Goal: Task Accomplishment & Management: Complete application form

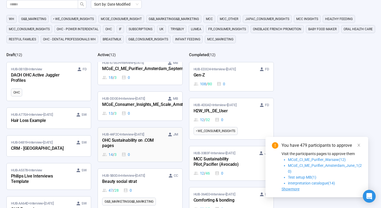
scroll to position [109, 0]
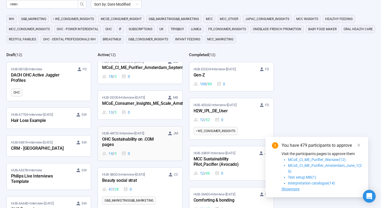
click at [144, 140] on div "OHC Sustainability on .COM pages" at bounding box center [131, 142] width 59 height 12
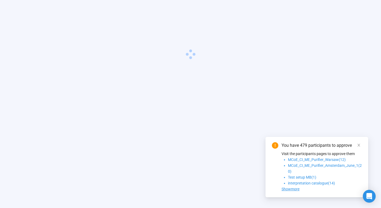
scroll to position [19, 0]
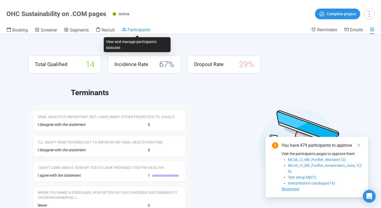
click at [139, 29] on span "Participants" at bounding box center [139, 29] width 23 height 5
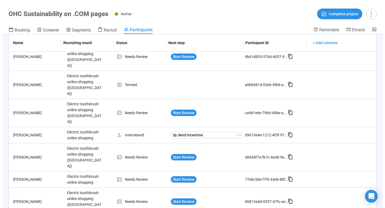
scroll to position [85, 0]
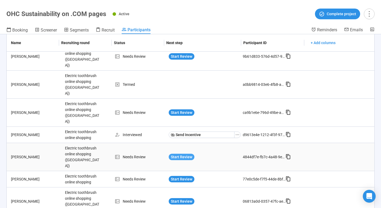
click at [180, 154] on span "Start Review" at bounding box center [181, 157] width 21 height 6
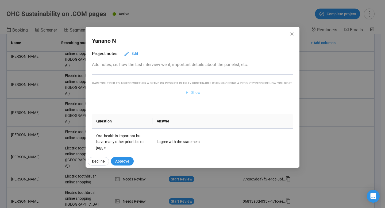
click at [191, 96] on span "Show" at bounding box center [195, 93] width 9 height 6
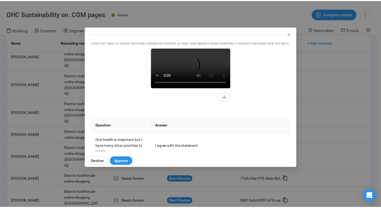
scroll to position [54, 0]
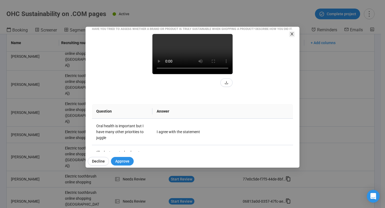
click at [292, 34] on icon "close" at bounding box center [292, 33] width 3 height 3
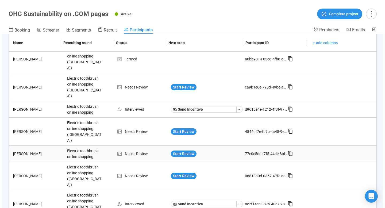
scroll to position [129, 0]
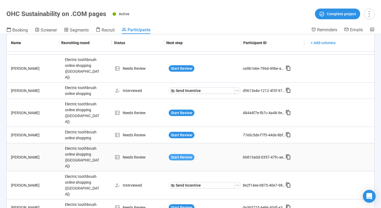
click at [183, 154] on span "Start Review" at bounding box center [181, 157] width 21 height 6
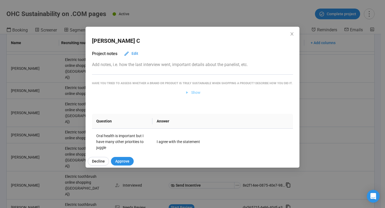
click at [193, 96] on span "Show" at bounding box center [195, 93] width 9 height 6
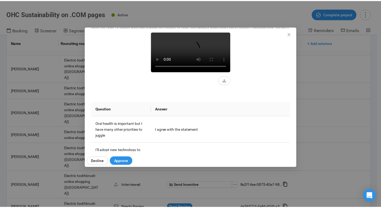
scroll to position [54, 0]
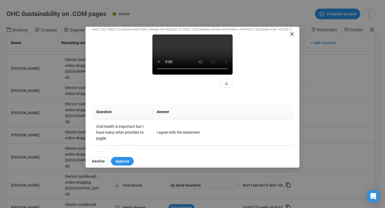
click at [292, 33] on icon "close" at bounding box center [292, 34] width 4 height 4
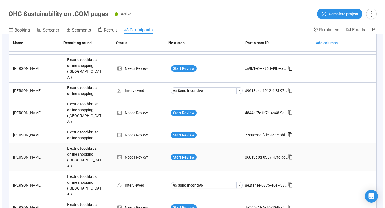
scroll to position [173, 0]
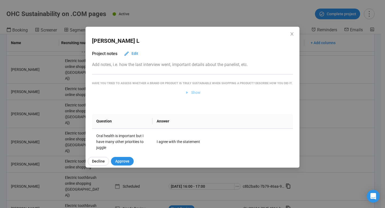
click at [191, 96] on span "Show" at bounding box center [195, 93] width 9 height 6
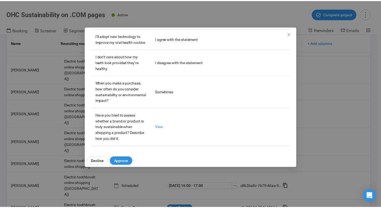
scroll to position [176, 0]
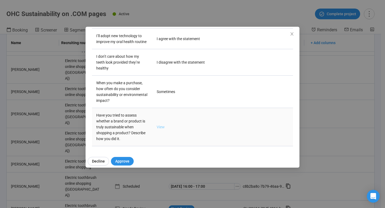
click at [161, 125] on link "View" at bounding box center [161, 127] width 8 height 4
click at [290, 35] on icon "close" at bounding box center [292, 34] width 4 height 4
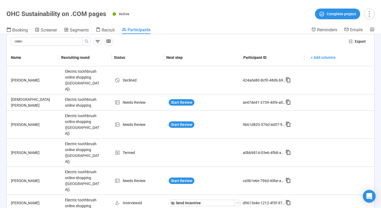
scroll to position [0, 0]
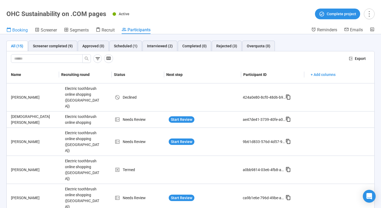
click at [20, 31] on span "Booking" at bounding box center [20, 30] width 16 height 5
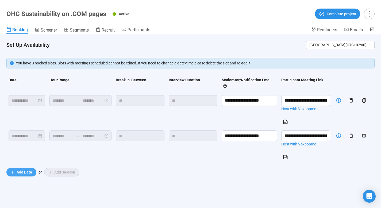
click at [23, 172] on span "Add Date" at bounding box center [25, 172] width 16 height 6
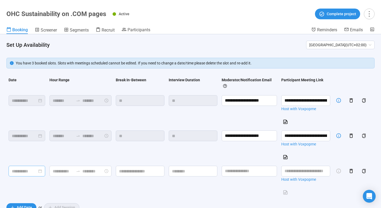
click at [23, 170] on input at bounding box center [24, 171] width 25 height 7
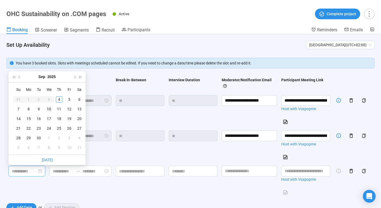
type input "**********"
click at [39, 110] on div "9" at bounding box center [39, 109] width 6 height 6
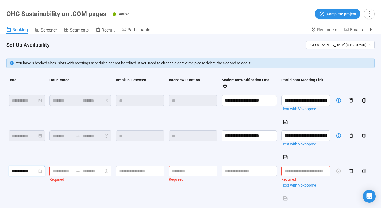
click at [59, 173] on input at bounding box center [63, 171] width 21 height 7
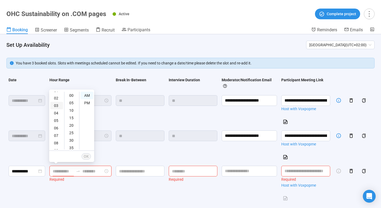
scroll to position [32, 0]
click at [56, 138] on div "10" at bounding box center [56, 138] width 13 height 7
type input "********"
click at [73, 96] on div "00" at bounding box center [72, 95] width 13 height 7
click at [87, 157] on span "OK" at bounding box center [86, 157] width 5 height 6
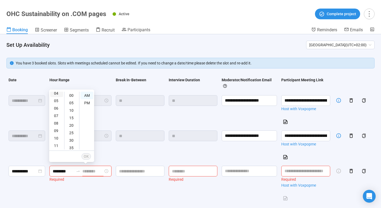
click at [57, 95] on div "04" at bounding box center [56, 93] width 13 height 7
click at [70, 97] on div "00" at bounding box center [72, 95] width 13 height 7
click at [57, 104] on div "05" at bounding box center [56, 102] width 13 height 7
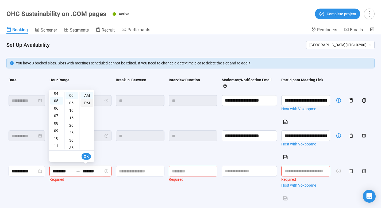
click at [85, 102] on div "PM" at bounding box center [87, 102] width 13 height 7
type input "*******"
click at [86, 157] on span "OK" at bounding box center [86, 157] width 5 height 6
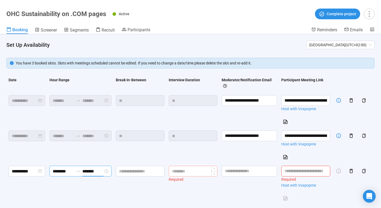
click at [176, 169] on input at bounding box center [193, 171] width 48 height 10
type input "**"
click at [149, 171] on input at bounding box center [140, 171] width 48 height 10
type input "**"
click at [303, 135] on input "**********" at bounding box center [305, 136] width 49 height 11
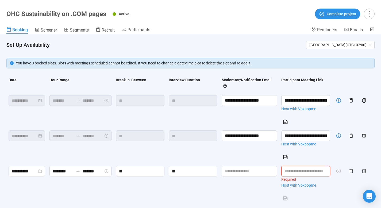
click at [307, 174] on input "text" at bounding box center [305, 171] width 49 height 11
paste input "**********"
type input "**********"
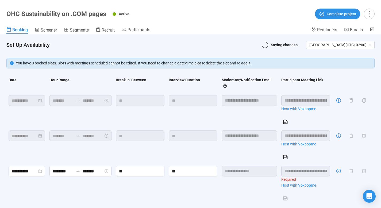
scroll to position [0, 135]
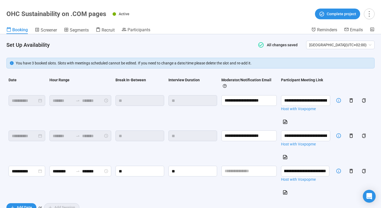
click at [322, 194] on div at bounding box center [305, 192] width 49 height 10
click at [323, 138] on input "**********" at bounding box center [305, 136] width 49 height 11
drag, startPoint x: 323, startPoint y: 138, endPoint x: 329, endPoint y: 138, distance: 6.7
click at [329, 138] on tr "**********" at bounding box center [190, 145] width 368 height 35
click at [320, 185] on td "**********" at bounding box center [306, 181] width 54 height 35
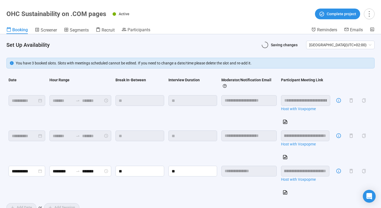
scroll to position [0, 0]
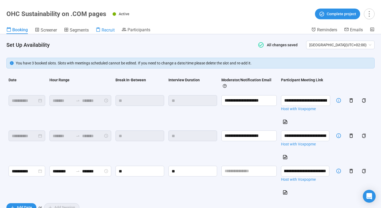
click at [102, 30] on span "Recruit" at bounding box center [108, 30] width 13 height 5
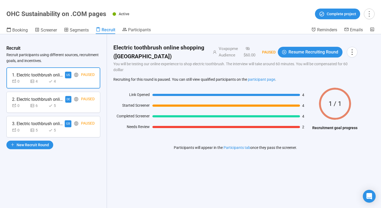
click at [52, 99] on div "2. Electric toothbrush online shopping ([GEOGRAPHIC_DATA])" at bounding box center [37, 99] width 51 height 7
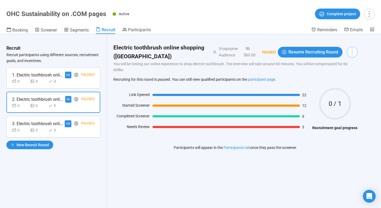
click at [356, 52] on icon "more" at bounding box center [352, 51] width 7 height 7
click at [37, 144] on span "New Recruit Round" at bounding box center [33, 145] width 32 height 6
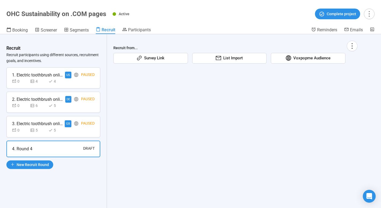
click at [313, 58] on span "Voxpopme Audience" at bounding box center [310, 58] width 39 height 6
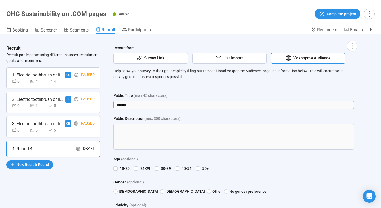
click at [135, 106] on input "*******" at bounding box center [233, 105] width 241 height 9
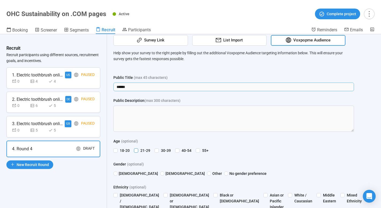
type input "******"
click at [138, 148] on label "21-29" at bounding box center [143, 151] width 18 height 6
click at [160, 149] on span "30-39" at bounding box center [166, 151] width 14 height 6
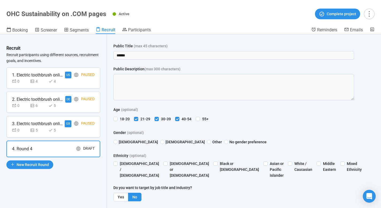
scroll to position [58, 0]
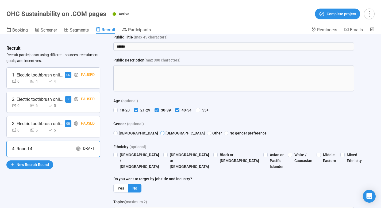
click at [165, 134] on span "[DEMOGRAPHIC_DATA]" at bounding box center [185, 133] width 40 height 6
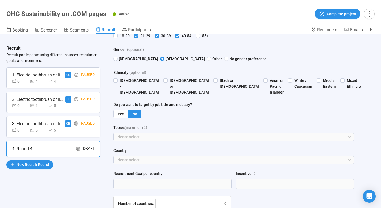
scroll to position [136, 0]
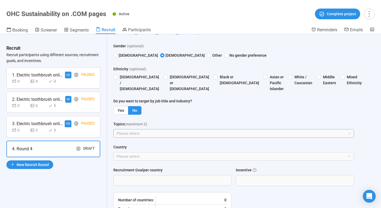
click at [162, 132] on div at bounding box center [231, 133] width 233 height 6
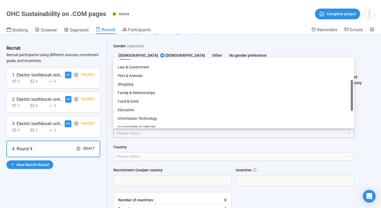
scroll to position [64, 0]
click at [139, 83] on div "Shopping" at bounding box center [234, 85] width 232 height 6
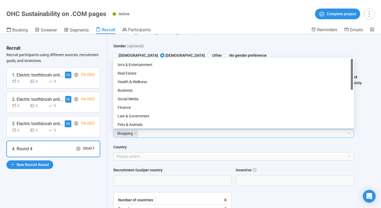
scroll to position [0, 0]
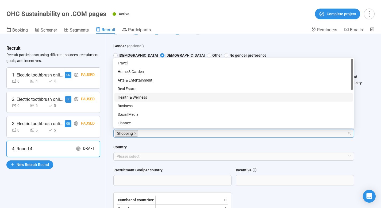
click at [140, 97] on div "Health & Wellness" at bounding box center [234, 97] width 232 height 6
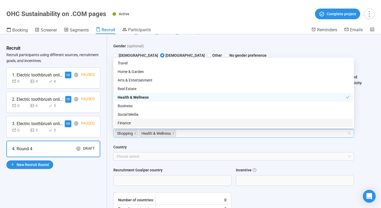
click at [143, 143] on div "Age (optional) [PHONE_NUMBER] [PHONE_NUMBER] 55+ Gender (optional) [DEMOGRAPHIC…" at bounding box center [233, 90] width 241 height 141
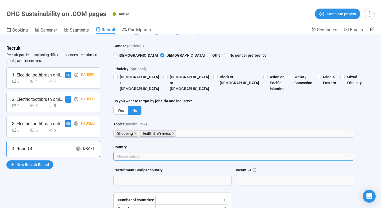
click at [138, 157] on div at bounding box center [231, 156] width 233 height 6
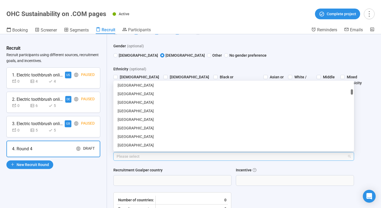
scroll to position [155, 0]
type input "*"
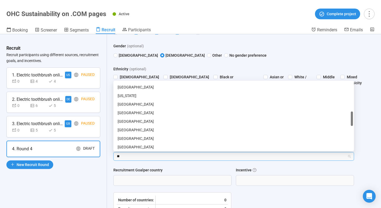
scroll to position [0, 0]
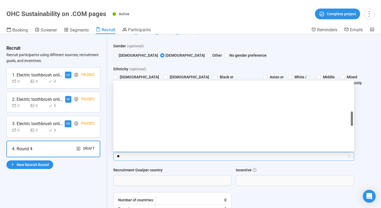
type input "***"
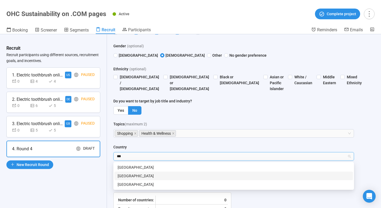
click at [131, 174] on div "[GEOGRAPHIC_DATA]" at bounding box center [234, 176] width 232 height 6
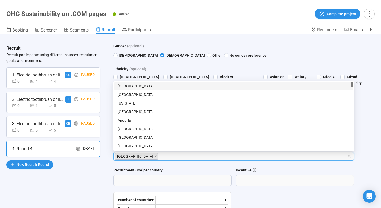
click at [107, 167] on div "Recruit from... Survey Link List Import Voxpopme Audience Help show your survey…" at bounding box center [235, 89] width 257 height 383
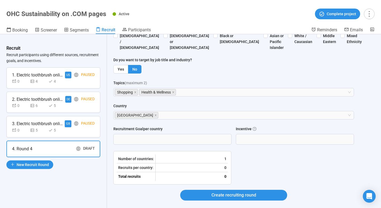
scroll to position [186, 0]
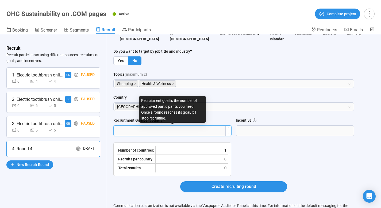
click at [146, 132] on input "Recruitment Goal per country" at bounding box center [173, 131] width 118 height 10
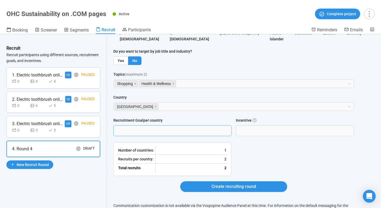
type input "*"
click at [115, 138] on div "Recruitment Goal per country * Incentive *****" at bounding box center [233, 129] width 241 height 25
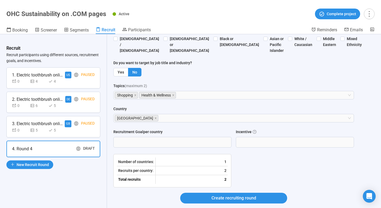
scroll to position [174, 0]
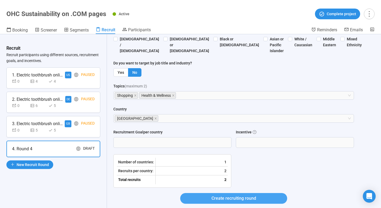
click at [232, 200] on span "Create recruiting round" at bounding box center [234, 198] width 45 height 7
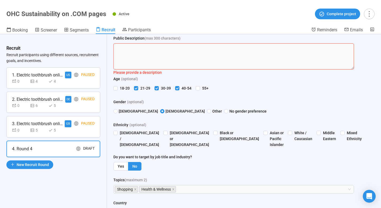
scroll to position [51, 0]
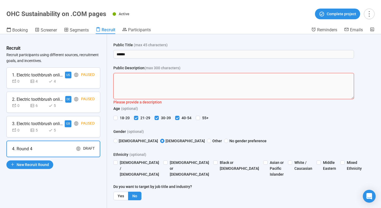
click at [160, 80] on textarea "Public Description (max 300 characters)" at bounding box center [233, 86] width 241 height 26
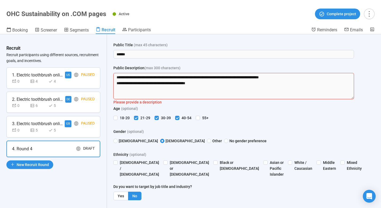
type textarea "**********"
click at [234, 106] on div "Age (optional)" at bounding box center [233, 110] width 241 height 8
click at [211, 111] on div "Age (optional)" at bounding box center [233, 110] width 241 height 8
click at [189, 53] on input "******" at bounding box center [233, 54] width 241 height 9
click at [173, 77] on textarea "**********" at bounding box center [233, 86] width 241 height 26
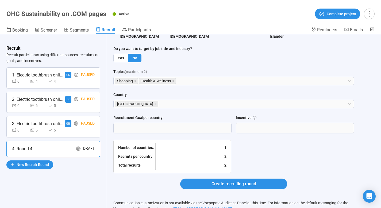
scroll to position [209, 0]
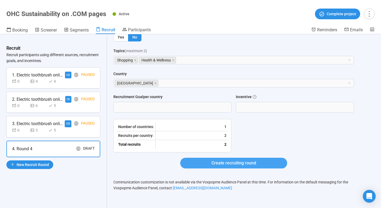
click at [202, 163] on button "Create recruiting round" at bounding box center [233, 163] width 107 height 11
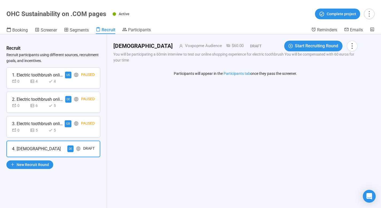
scroll to position [0, 0]
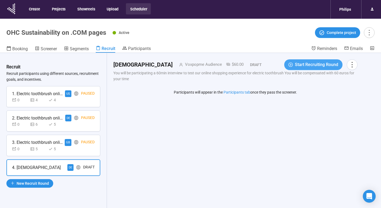
click at [315, 66] on span "Start Recruiting Round" at bounding box center [316, 64] width 43 height 7
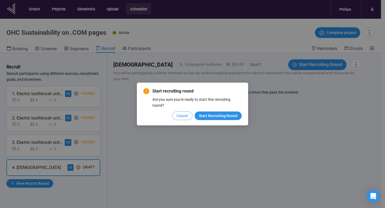
click at [186, 114] on span "Cancel" at bounding box center [183, 116] width 12 height 6
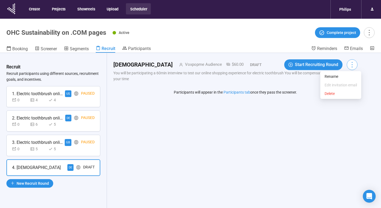
click at [356, 64] on icon "more" at bounding box center [352, 64] width 7 height 7
click at [278, 87] on div "Participants will appear in the Participants tab once they pass the screener." at bounding box center [235, 92] width 123 height 13
click at [50, 167] on div "4. [DEMOGRAPHIC_DATA] DE Draft" at bounding box center [53, 167] width 83 height 7
click at [244, 65] on div "Draft" at bounding box center [253, 65] width 18 height 6
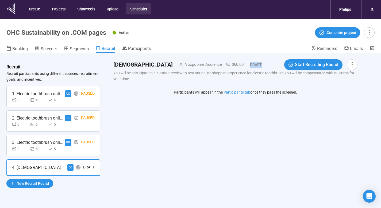
click at [244, 65] on div "Draft" at bounding box center [253, 65] width 18 height 6
click at [211, 73] on p "You will be participating a 60min interview to test our online shopping experie…" at bounding box center [235, 76] width 244 height 12
click at [136, 72] on p "You will be participating a 60min interview to test our online shopping experie…" at bounding box center [235, 76] width 244 height 12
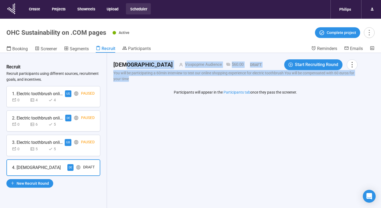
drag, startPoint x: 126, startPoint y: 63, endPoint x: 197, endPoint y: 79, distance: 73.0
click at [197, 79] on div "[DEMOGRAPHIC_DATA] Voxpopme Audience $60.00 Draft Start Recruiting Round You wi…" at bounding box center [235, 70] width 244 height 22
click at [205, 87] on div "Participants will appear in the Participants tab once they pass the screener." at bounding box center [235, 92] width 123 height 13
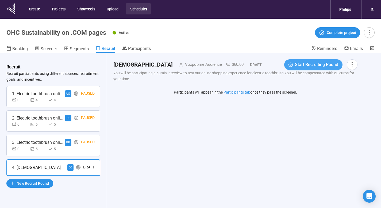
click at [319, 63] on span "Start Recruiting Round" at bounding box center [316, 64] width 43 height 7
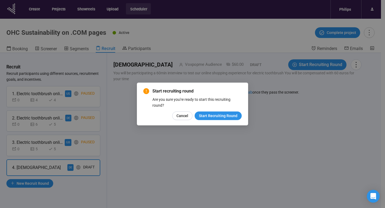
click at [322, 98] on div "Start recruiting round Are you sure you're ready to start this recruiting round…" at bounding box center [192, 104] width 385 height 208
click at [180, 117] on span "Cancel" at bounding box center [183, 116] width 12 height 6
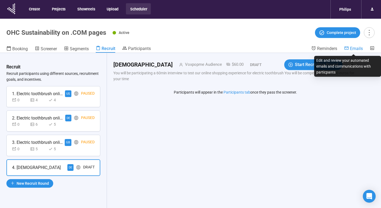
click at [352, 47] on span "Emails" at bounding box center [356, 48] width 13 height 5
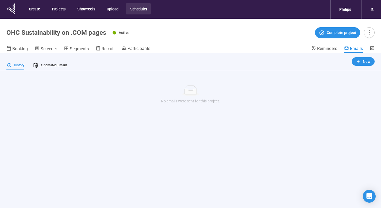
click at [343, 47] on div "Booking Screener Segments Recruit Participants Reminders Emails" at bounding box center [190, 49] width 368 height 7
click at [334, 47] on span "Reminders" at bounding box center [327, 48] width 20 height 5
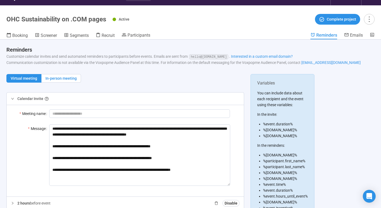
click at [66, 77] on span "In-person meeting" at bounding box center [60, 78] width 31 height 4
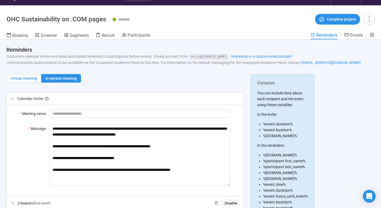
click at [31, 77] on span "Virtual meeting" at bounding box center [24, 78] width 26 height 4
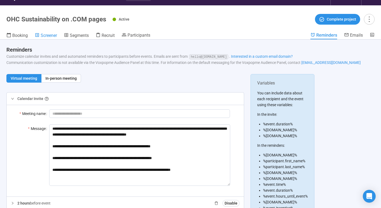
click at [52, 37] on span "Screener" at bounding box center [49, 35] width 16 height 5
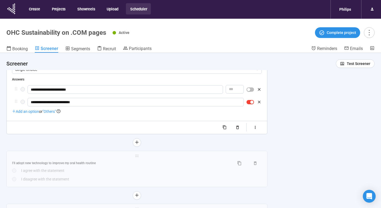
scroll to position [173, 0]
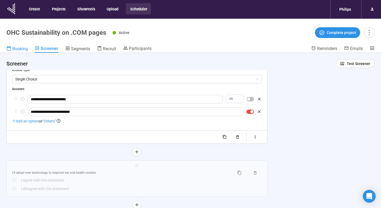
click at [22, 46] on link "Booking" at bounding box center [16, 49] width 21 height 7
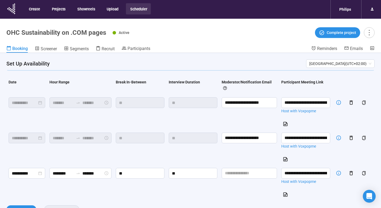
scroll to position [17, 0]
click at [107, 49] on span "Recruit" at bounding box center [108, 48] width 13 height 5
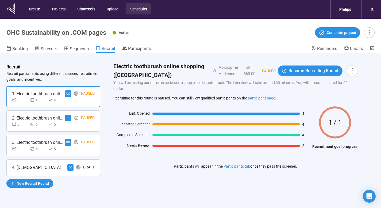
click at [50, 166] on div "4. [DEMOGRAPHIC_DATA] DE Draft" at bounding box center [53, 167] width 83 height 7
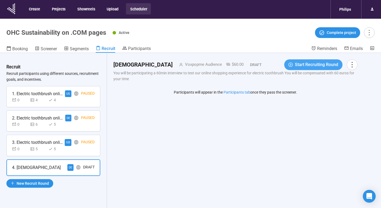
click at [310, 67] on span "Start Recruiting Round" at bounding box center [316, 64] width 43 height 7
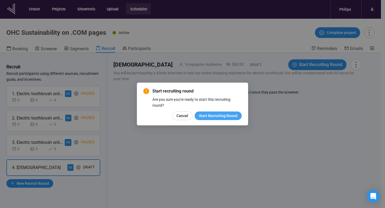
click at [211, 120] on button "Start Recruiting Round" at bounding box center [218, 116] width 47 height 9
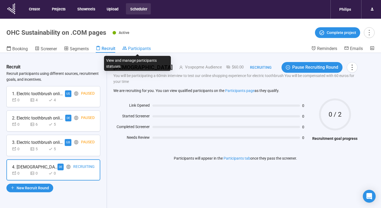
click at [129, 48] on span "Participants" at bounding box center [139, 48] width 23 height 5
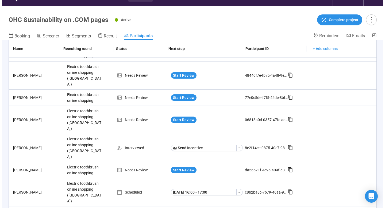
scroll to position [19, 0]
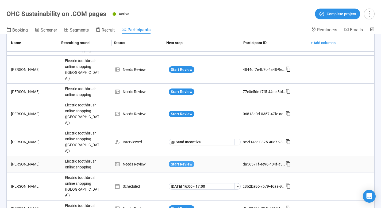
click at [178, 161] on span "Start Review" at bounding box center [181, 164] width 21 height 6
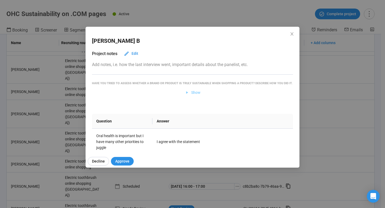
click at [193, 96] on span "Show" at bounding box center [195, 93] width 9 height 6
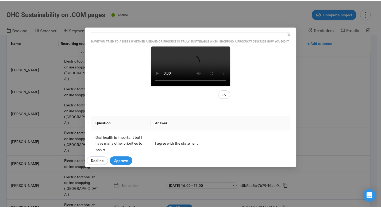
scroll to position [46, 0]
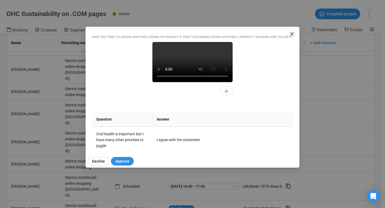
click at [293, 34] on icon "close" at bounding box center [292, 34] width 4 height 4
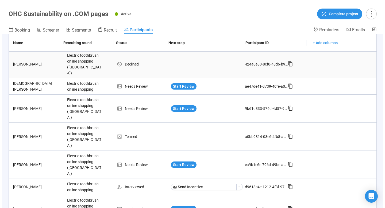
scroll to position [37, 0]
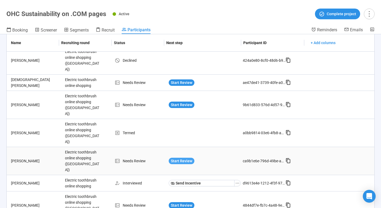
click at [174, 158] on span "Start Review" at bounding box center [181, 161] width 21 height 6
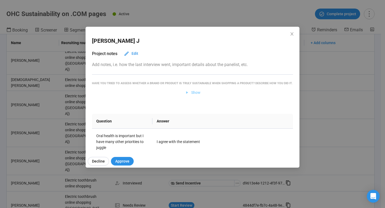
click at [196, 96] on span "Show" at bounding box center [195, 93] width 9 height 6
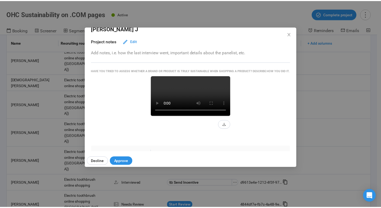
scroll to position [0, 0]
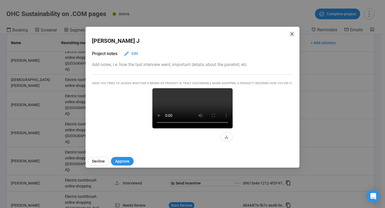
click at [293, 35] on icon "close" at bounding box center [292, 34] width 4 height 4
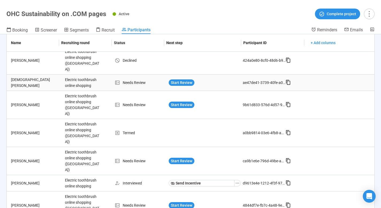
click at [115, 75] on td "Needs Review" at bounding box center [141, 83] width 52 height 16
